Goal: Task Accomplishment & Management: Use online tool/utility

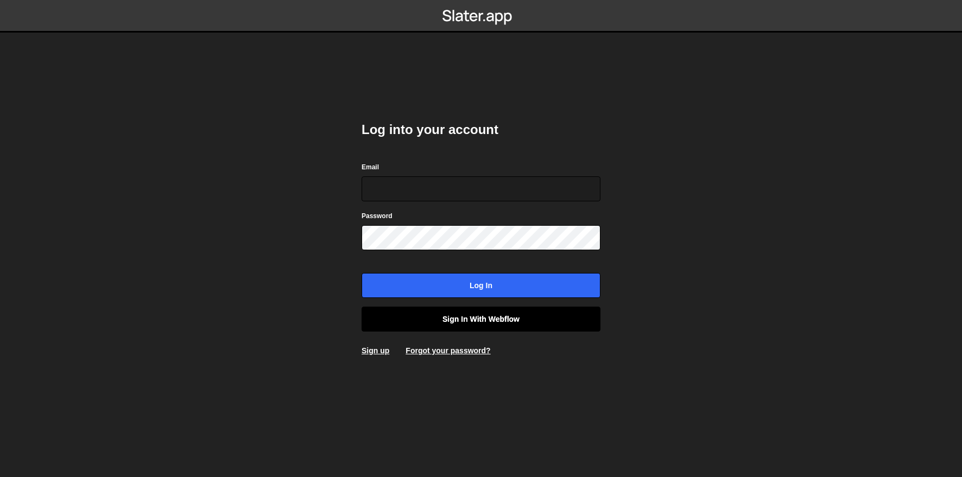
type input "dev@ouiflow.io"
click at [493, 316] on link "Sign in with Webflow" at bounding box center [481, 319] width 239 height 25
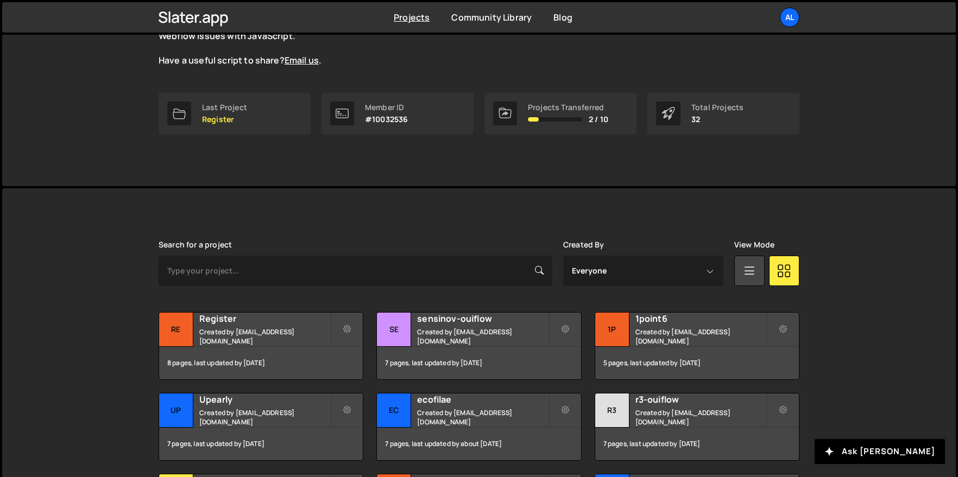
scroll to position [200, 0]
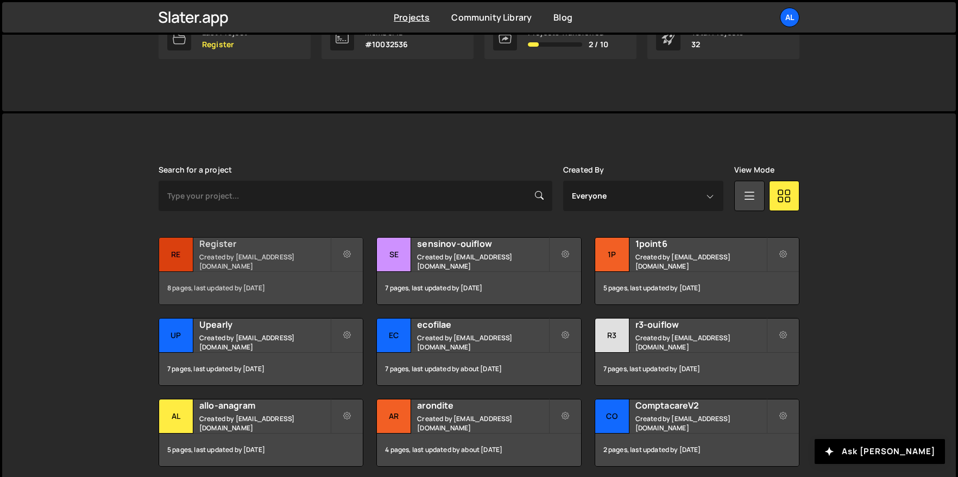
click at [181, 261] on div "Re" at bounding box center [176, 255] width 34 height 34
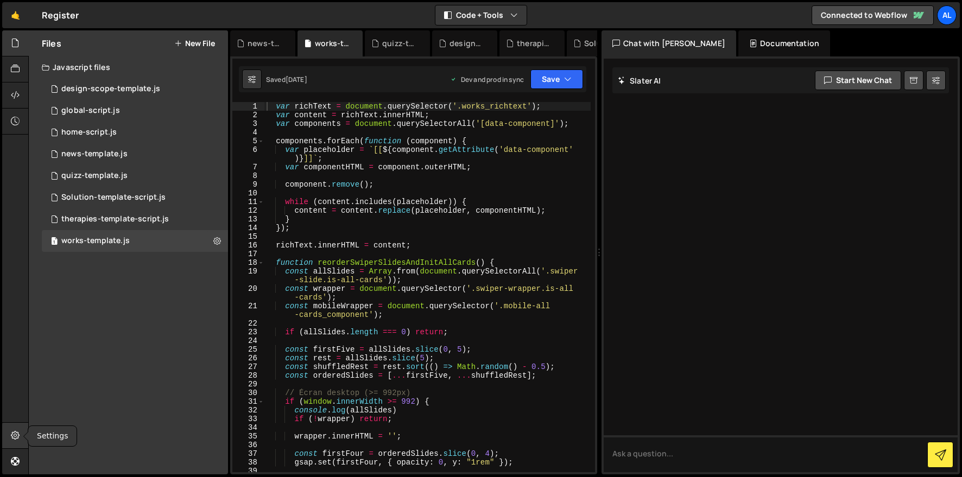
click at [16, 438] on icon at bounding box center [15, 436] width 9 height 12
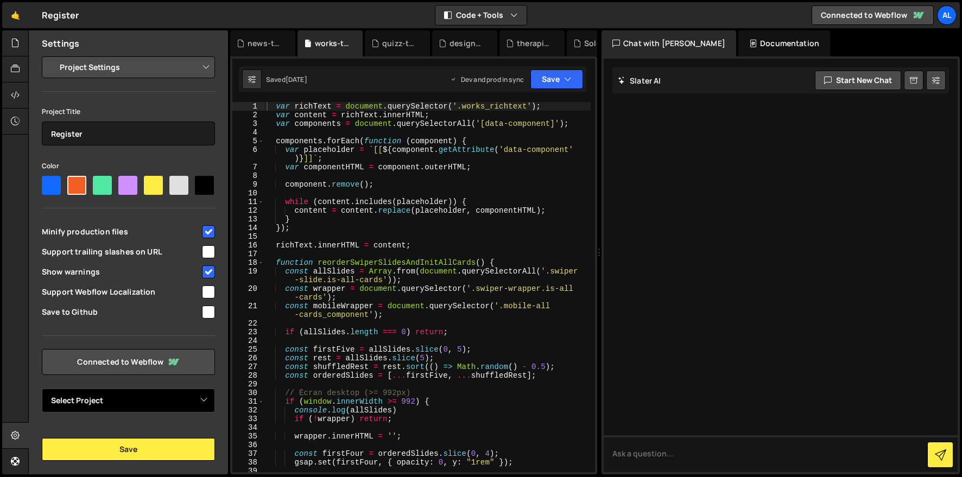
click at [113, 412] on select "Select Project" at bounding box center [128, 401] width 173 height 24
click at [122, 357] on link "Connected to Webflow" at bounding box center [128, 362] width 173 height 26
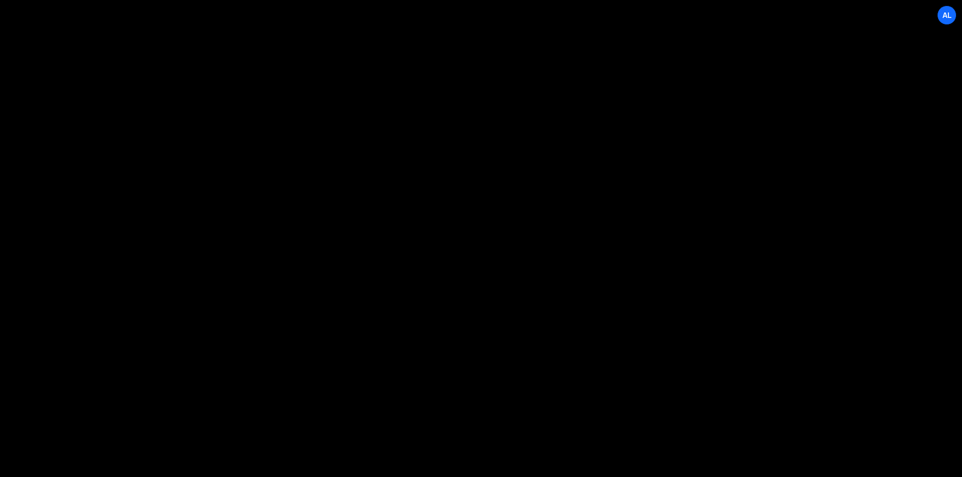
select select "6879f972a0236bf7c8809c9d"
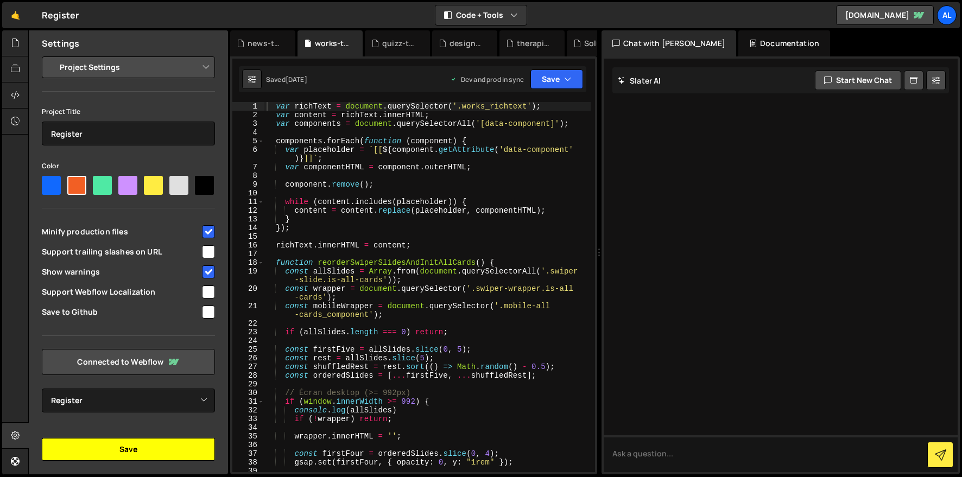
click at [128, 449] on button "Save" at bounding box center [128, 449] width 173 height 23
type textarea "const wrapper = document.querySelector('.swiper-wrapper.is-all-cards');"
click at [473, 285] on div "var richText = document . querySelector ( '.works_richtext' ) ; var content = r…" at bounding box center [427, 296] width 326 height 388
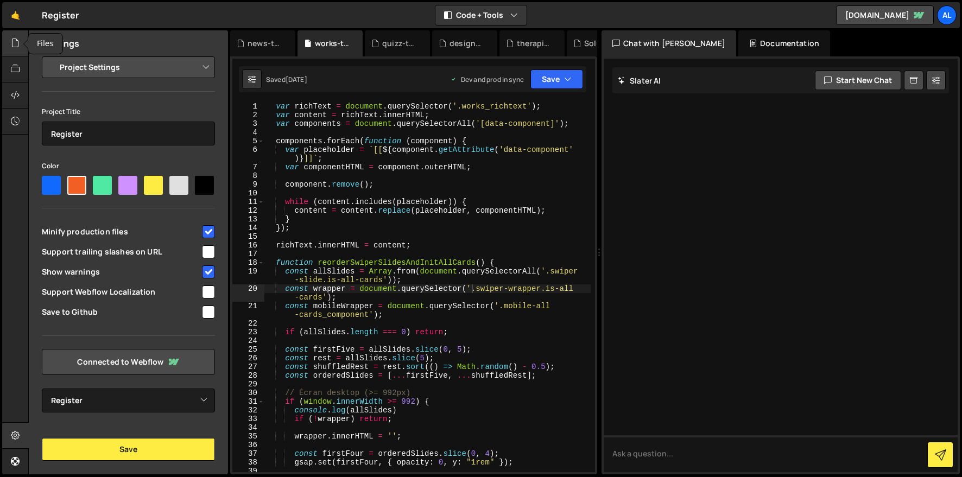
click at [11, 44] on icon at bounding box center [15, 43] width 9 height 12
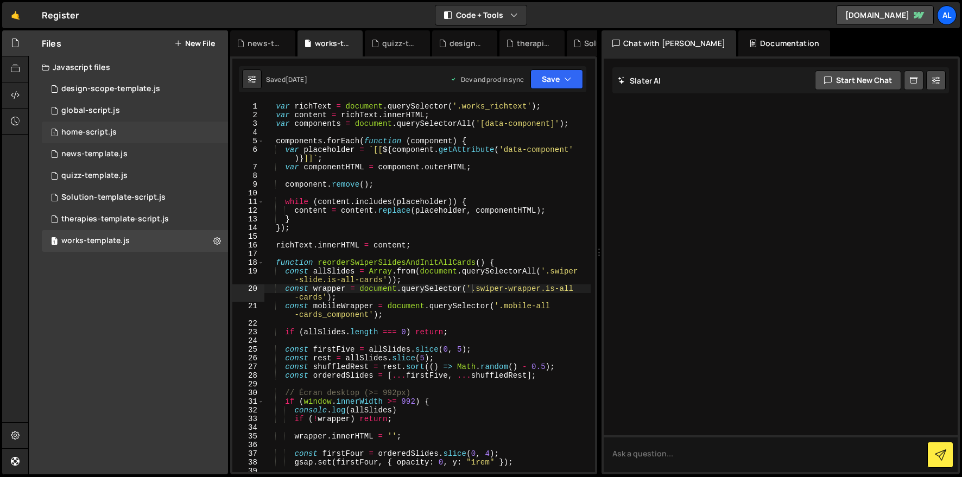
click at [94, 133] on div "home-script.js" at bounding box center [88, 133] width 55 height 10
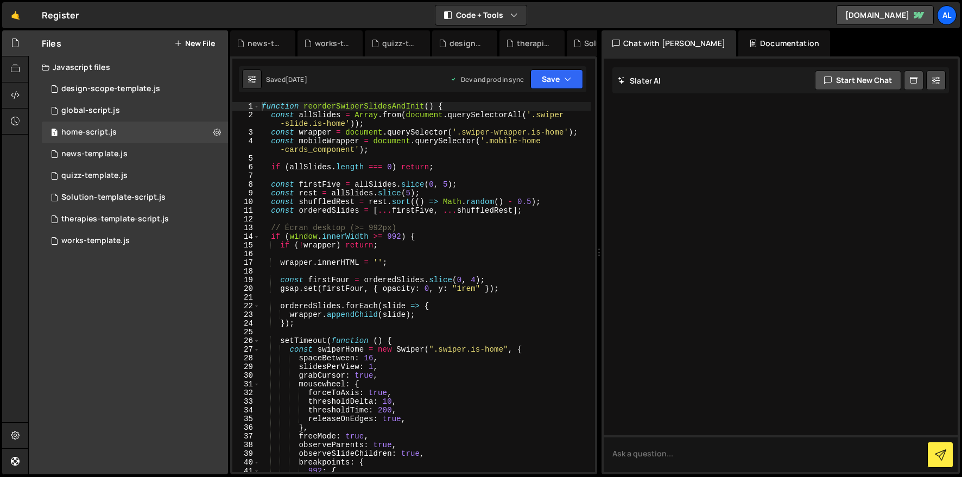
type textarea "orderedSlides.forEach(slide => {"
click at [463, 309] on div "function reorderSwiperSlidesAndInit ( ) { const allSlides = Array . from ( docu…" at bounding box center [425, 296] width 331 height 388
click at [440, 320] on div "function reorderSwiperSlidesAndInit ( ) { const allSlides = Array . from ( docu…" at bounding box center [425, 296] width 331 height 388
click at [427, 266] on div "function reorderSwiperSlidesAndInit ( ) { const allSlides = Array . from ( docu…" at bounding box center [425, 296] width 331 height 388
type textarea "refreshOnBreakpoint();"
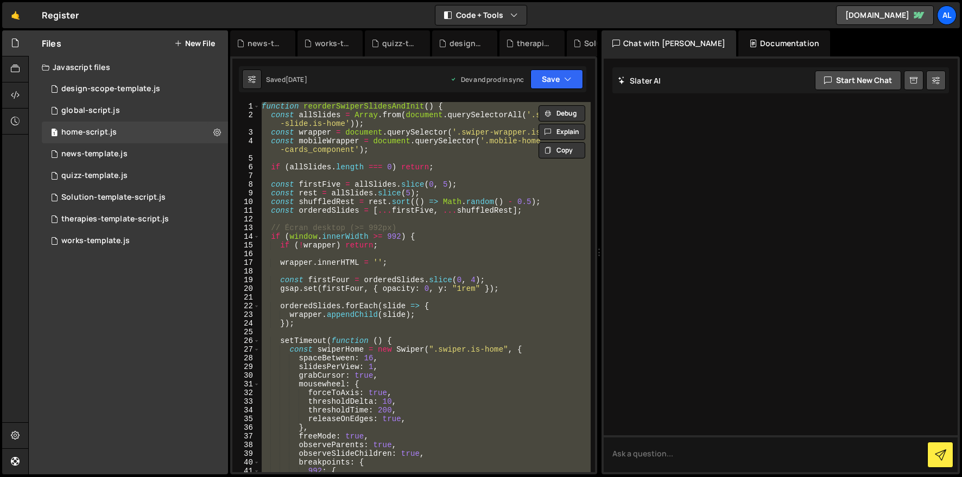
click at [346, 179] on div "function reorderSwiperSlidesAndInit ( ) { const allSlides = Array . from ( docu…" at bounding box center [425, 287] width 331 height 370
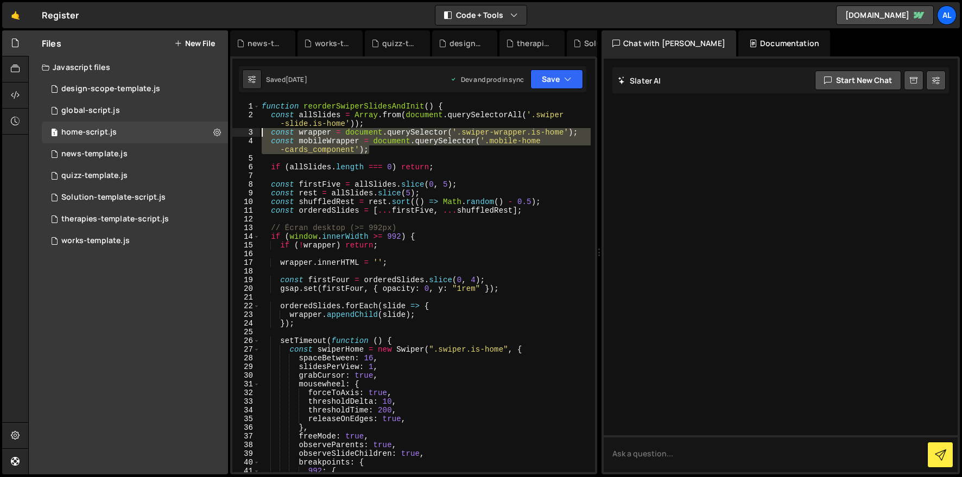
drag, startPoint x: 374, startPoint y: 149, endPoint x: 251, endPoint y: 134, distance: 124.1
click at [251, 134] on div "1 2 3 4 5 6 7 8 9 10 11 12 13 14 15 16 17 18 19 20 21 22 23 24 25 26 27 28 29 3…" at bounding box center [413, 287] width 363 height 370
type textarea "const wrapper = document.querySelector('.swiper-wrapper.is-home'); const mobile…"
click at [464, 254] on div "function reorderSwiperSlidesAndInit ( ) { const allSlides = Array . from ( docu…" at bounding box center [425, 296] width 331 height 388
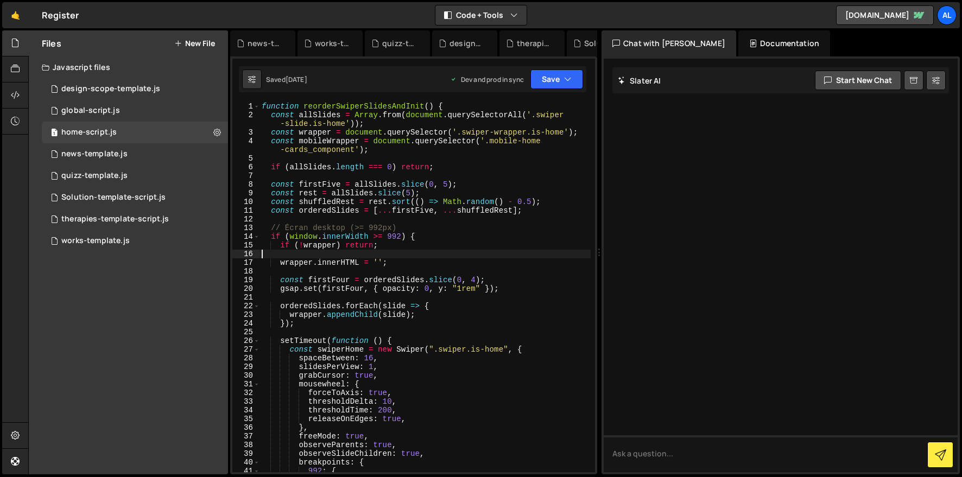
type textarea "refreshOnBreakpoint();"
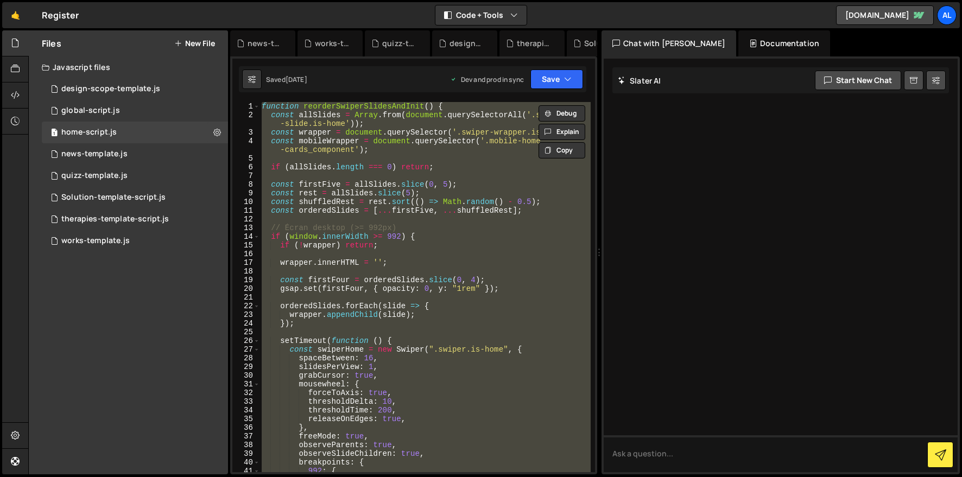
paste textarea
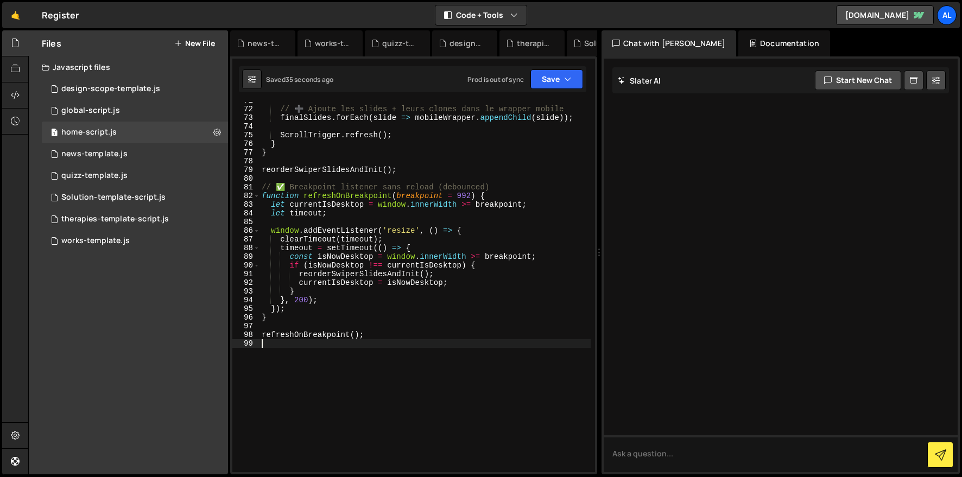
scroll to position [713, 0]
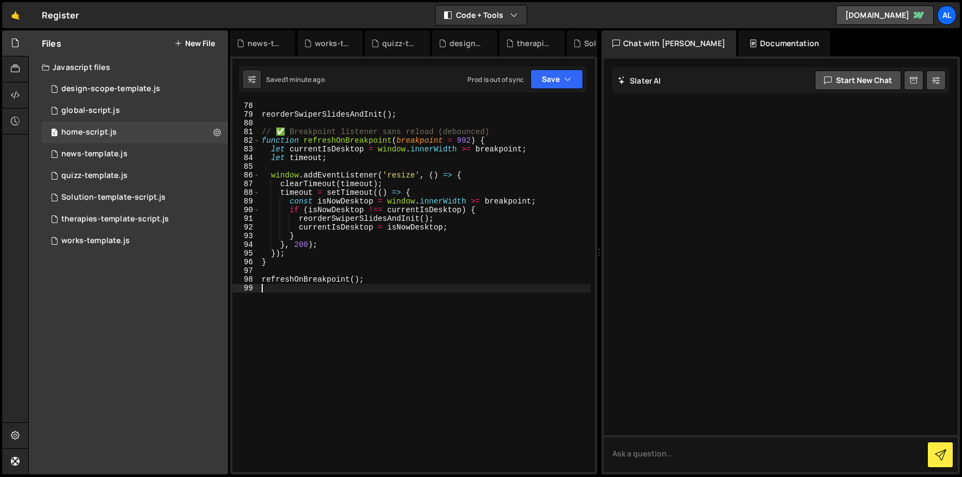
click at [410, 284] on div "reorderSwiperSlidesAndInit ( ) ; // ✅ Breakpoint listener sans reload (debounce…" at bounding box center [425, 296] width 331 height 388
type textarea "refreshOnBreakpoint();"
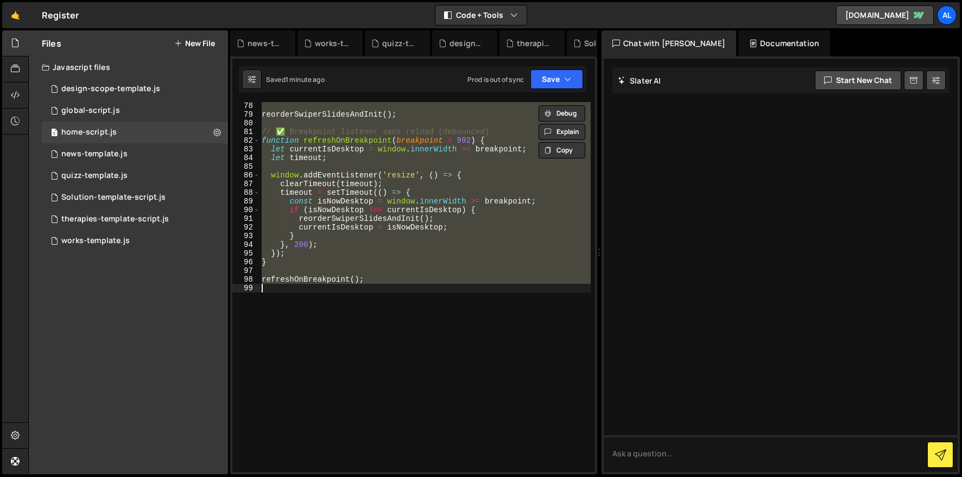
paste textarea
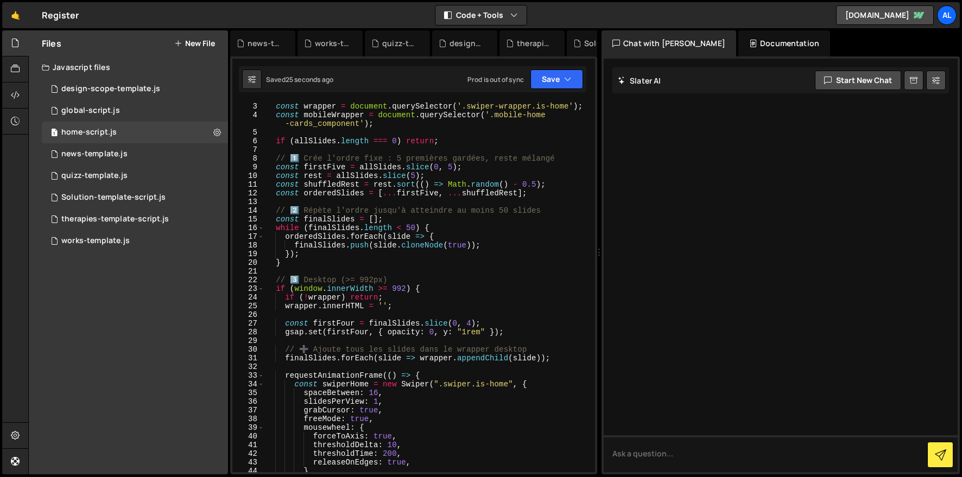
scroll to position [0, 0]
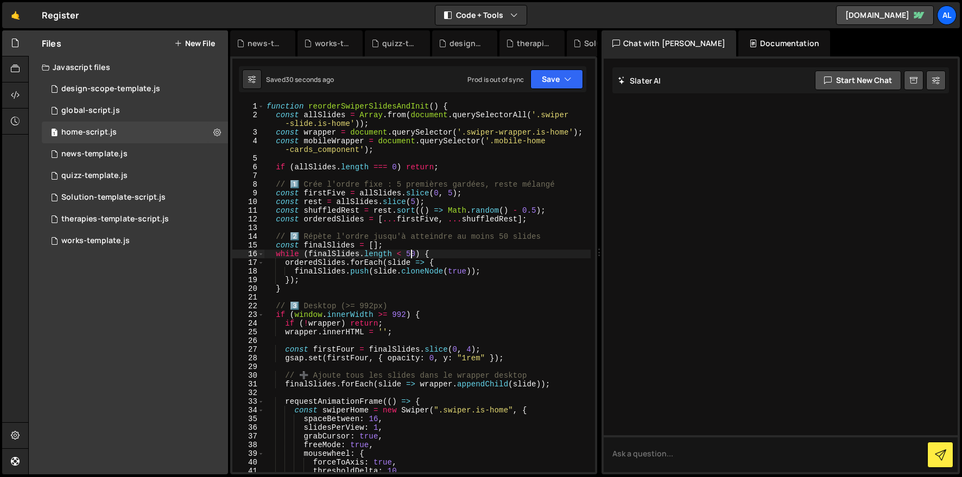
click at [411, 254] on div "function reorderSwiperSlidesAndInit ( ) { const allSlides = Array . from ( docu…" at bounding box center [427, 296] width 326 height 388
type textarea "while (finalSlides.length < 100) {"
click at [452, 342] on div "function reorderSwiperSlidesAndInit ( ) { const allSlides = Array . from ( docu…" at bounding box center [427, 296] width 326 height 388
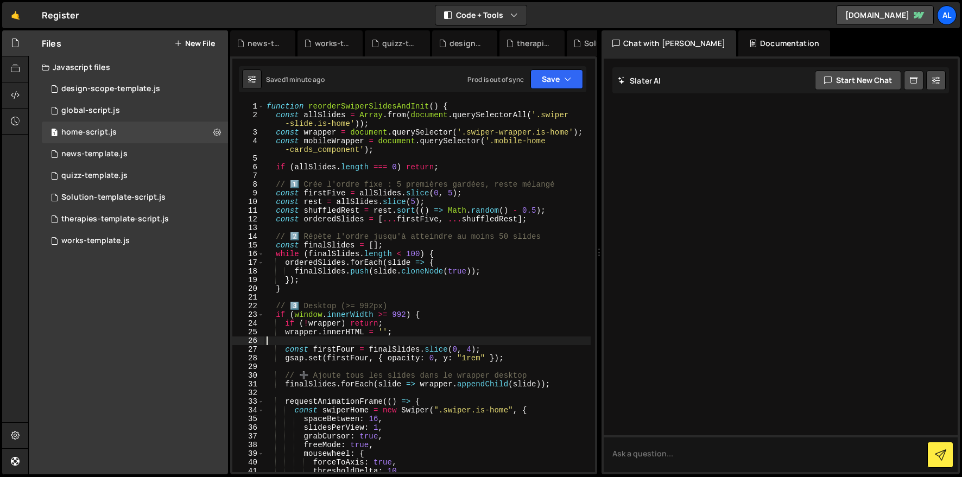
click at [458, 293] on div "function reorderSwiperSlidesAndInit ( ) { const allSlides = Array . from ( docu…" at bounding box center [427, 296] width 326 height 388
type textarea "refreshOnBreakpoint();"
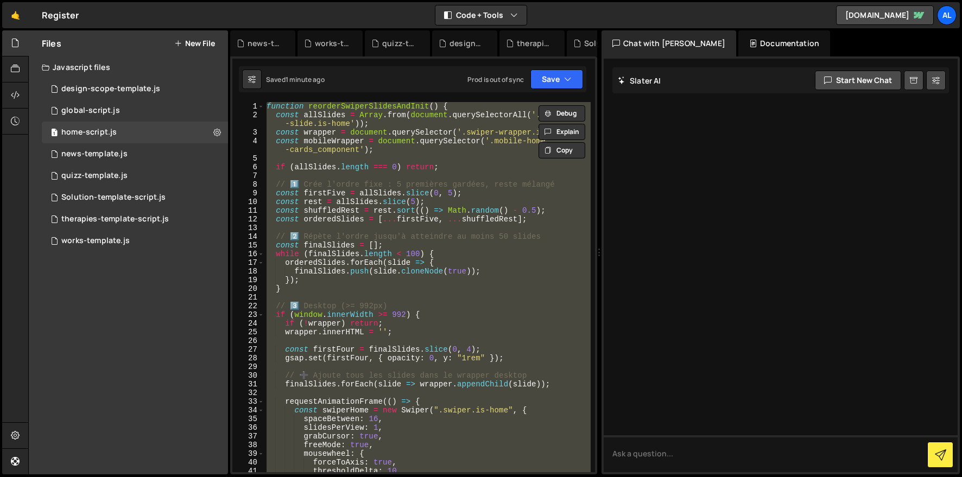
paste textarea
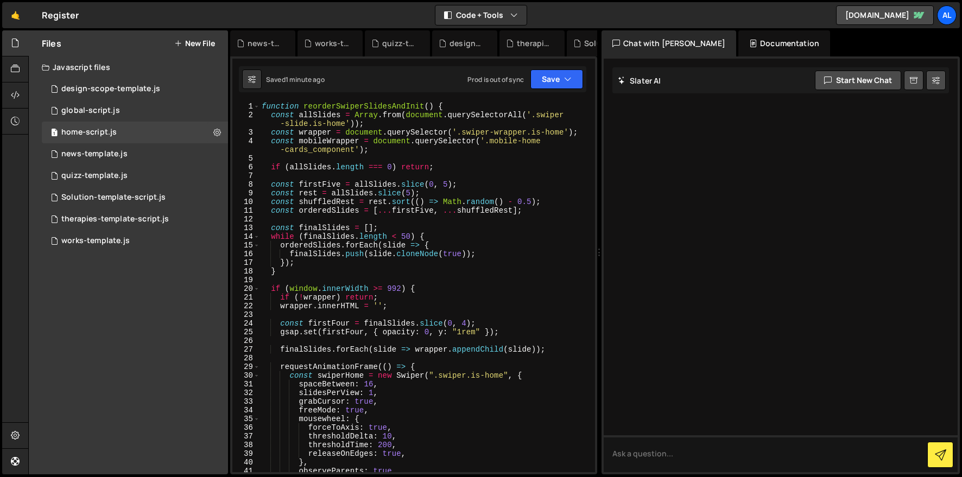
click at [407, 236] on div "function reorderSwiperSlidesAndInit ( ) { const allSlides = Array . from ( docu…" at bounding box center [425, 296] width 331 height 388
click at [390, 269] on div "function reorderSwiperSlidesAndInit ( ) { const allSlides = Array . from ( docu…" at bounding box center [425, 296] width 331 height 388
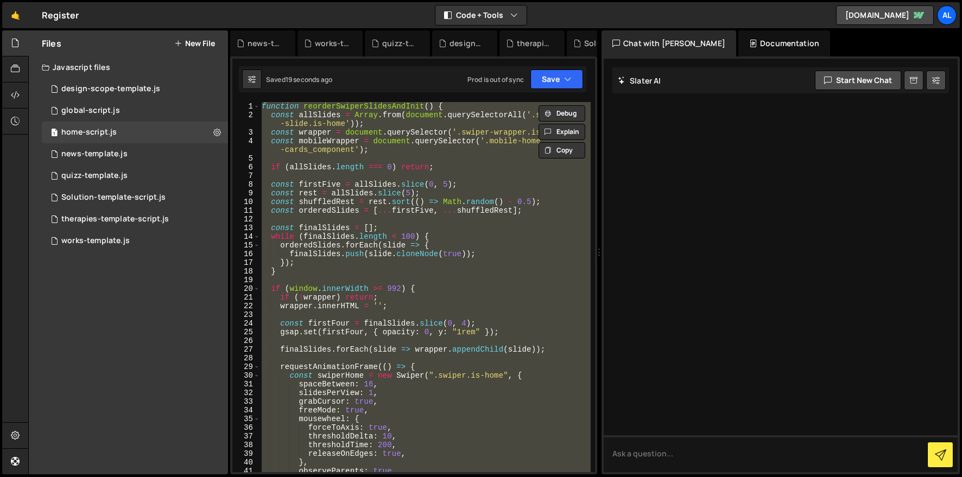
click at [466, 250] on div "function reorderSwiperSlidesAndInit ( ) { const allSlides = Array . from ( docu…" at bounding box center [425, 287] width 331 height 370
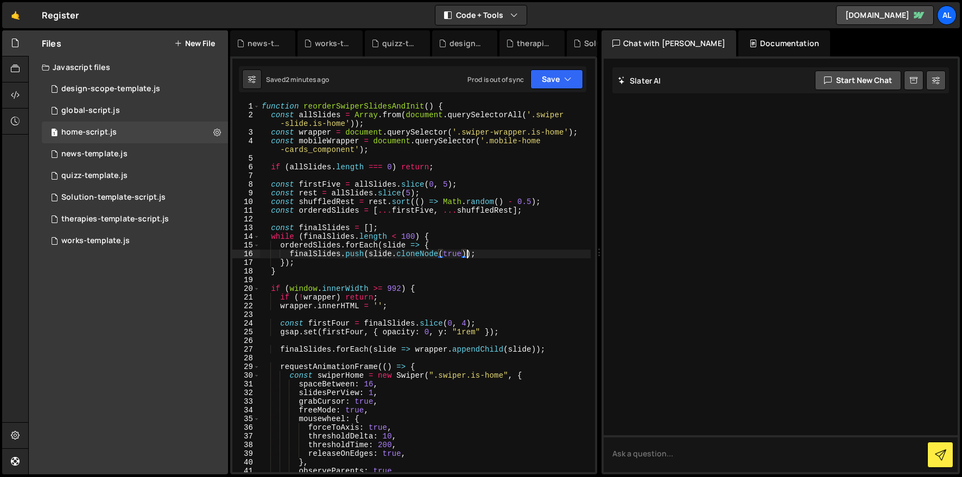
click at [411, 238] on div "function reorderSwiperSlidesAndInit ( ) { const allSlides = Array . from ( docu…" at bounding box center [425, 296] width 331 height 388
type textarea "while (finalSlides.length < 150) {"
click at [554, 81] on button "Save" at bounding box center [557, 80] width 53 height 20
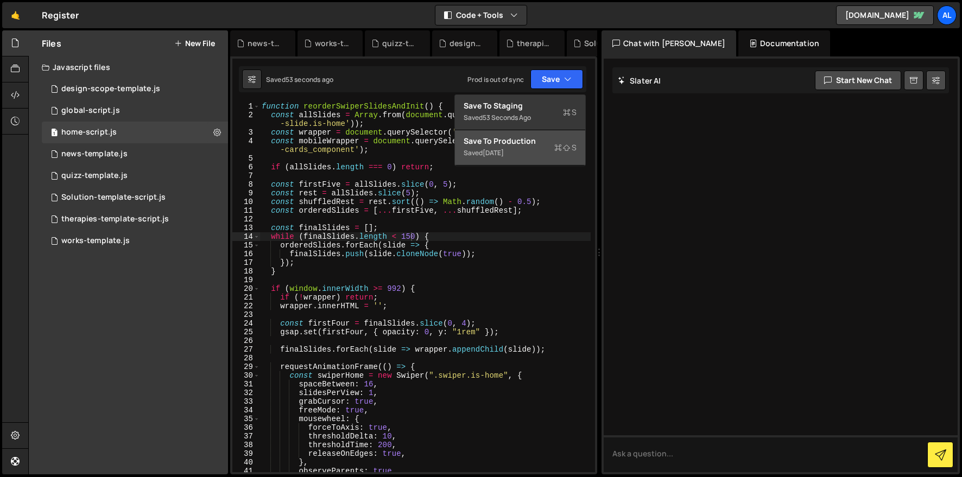
click at [520, 140] on div "Save to Production S" at bounding box center [520, 141] width 113 height 11
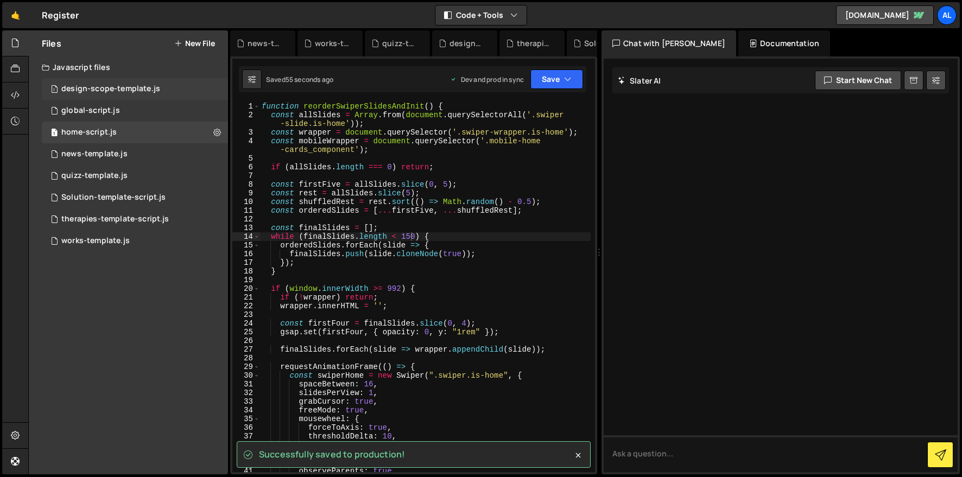
click at [100, 88] on div "design-scope-template.js" at bounding box center [110, 89] width 99 height 10
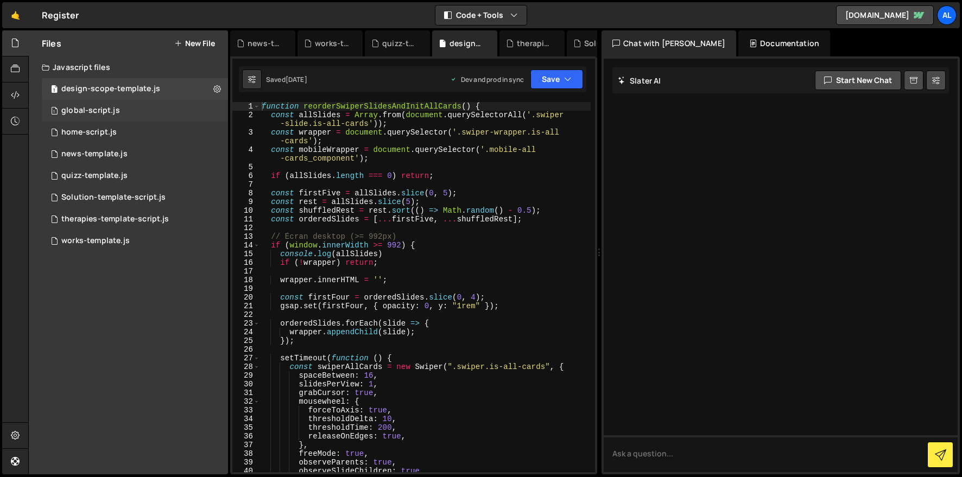
click at [104, 109] on div "global-script.js" at bounding box center [90, 111] width 59 height 10
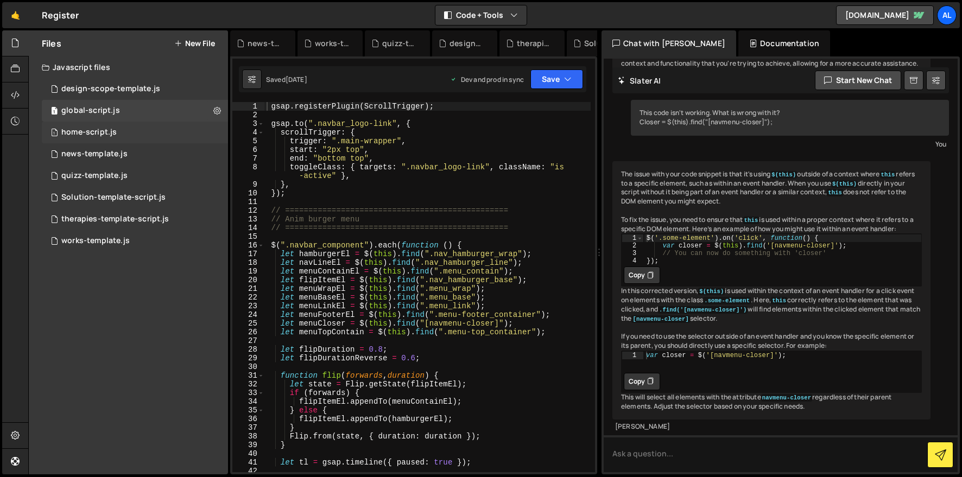
scroll to position [395, 0]
click at [106, 129] on div "home-script.js" at bounding box center [88, 133] width 55 height 10
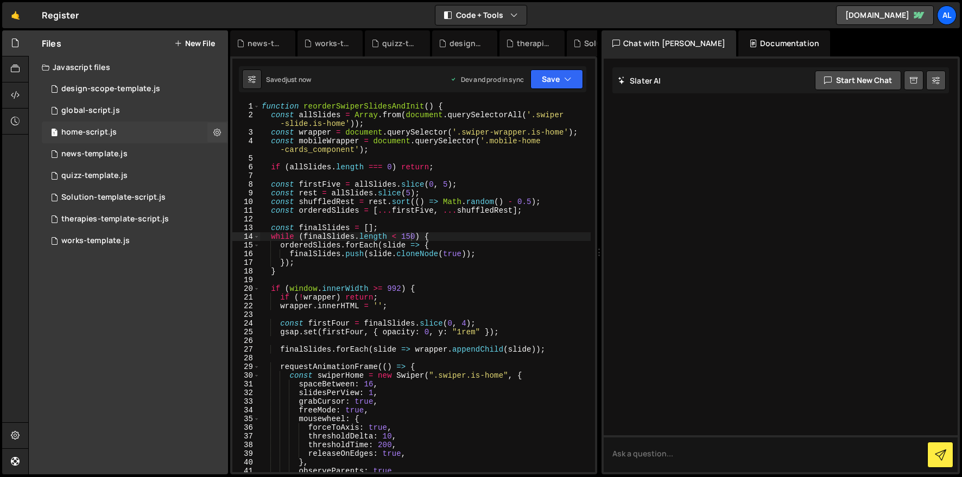
scroll to position [0, 0]
click at [112, 165] on div "1 quizz-template.js 0" at bounding box center [135, 176] width 186 height 22
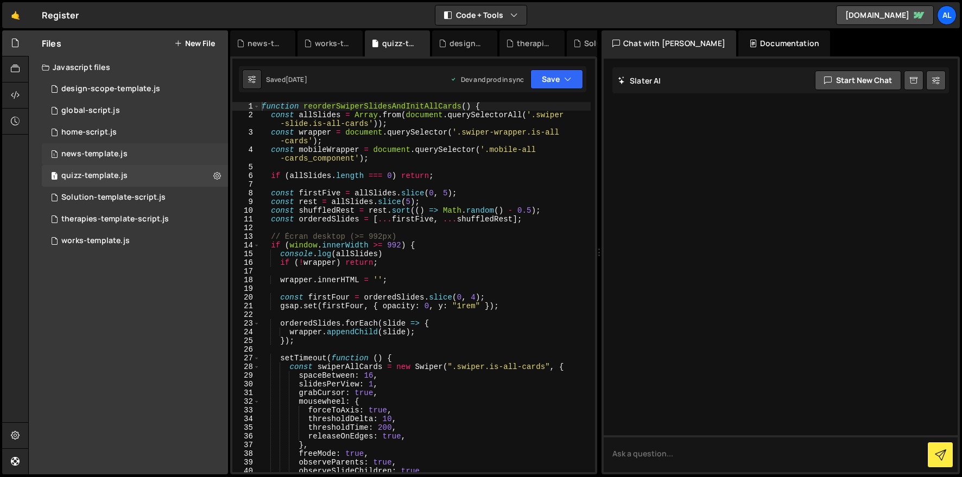
click at [109, 151] on div "news-template.js" at bounding box center [94, 154] width 66 height 10
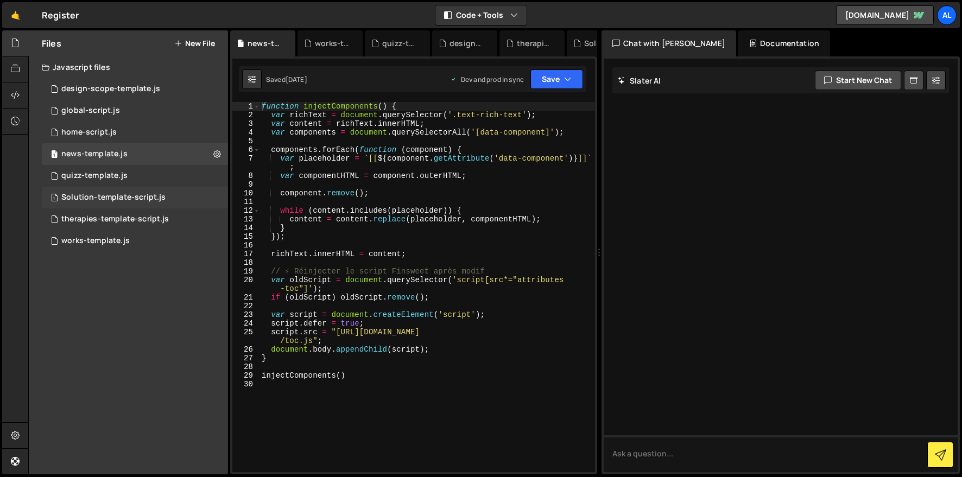
click at [113, 190] on div "1 Solution-template-script.js 0" at bounding box center [135, 198] width 186 height 22
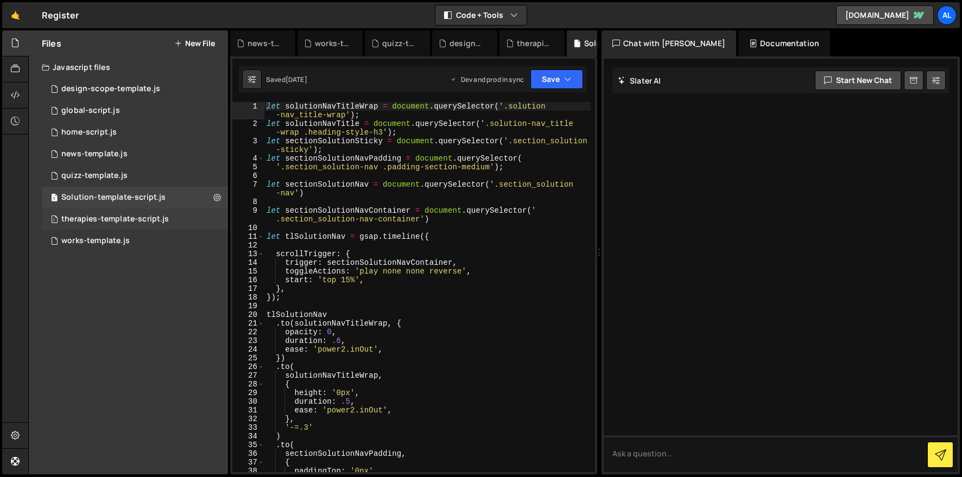
click at [121, 218] on div "therapies-template-script.js" at bounding box center [115, 219] width 108 height 10
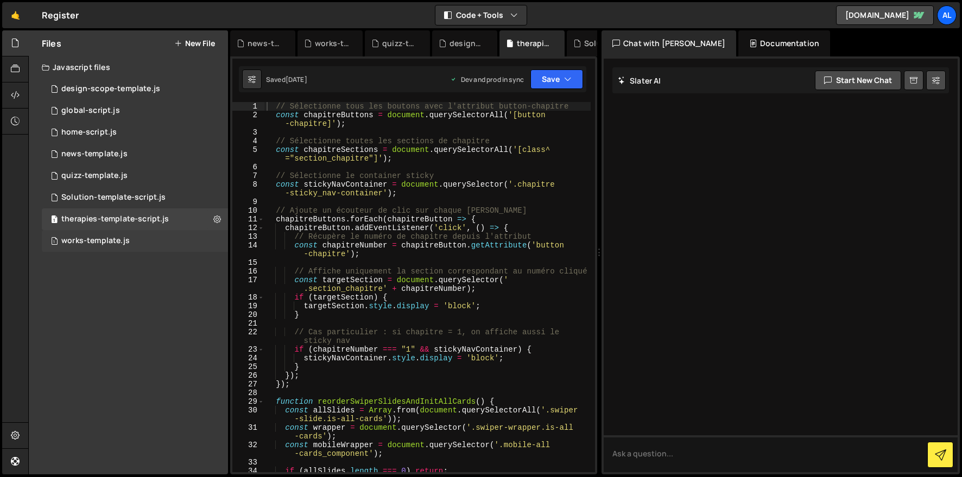
click at [122, 245] on div "works-template.js" at bounding box center [95, 241] width 68 height 10
